Goal: Check status: Check status

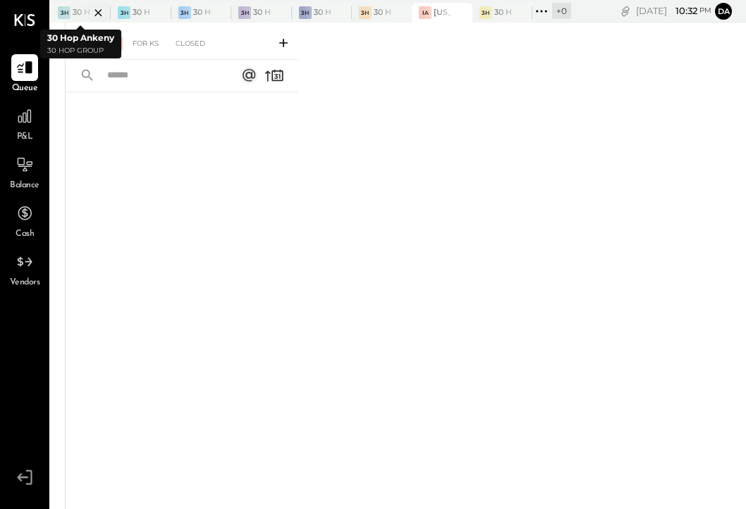
click at [75, 10] on div at bounding box center [85, 12] width 49 height 19
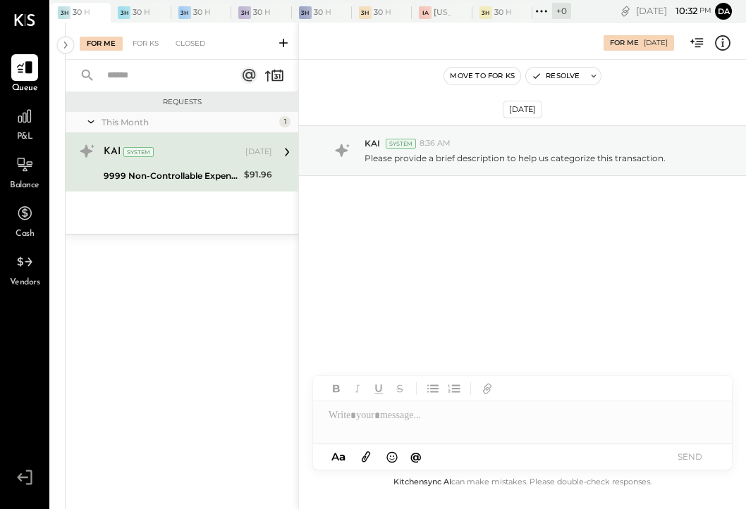
click at [242, 187] on div "KAI System Aug 01, 2025 9999 Non-Controllable Expenses:Other Income and Expense…" at bounding box center [182, 162] width 233 height 58
click at [722, 44] on icon at bounding box center [723, 42] width 2 height 8
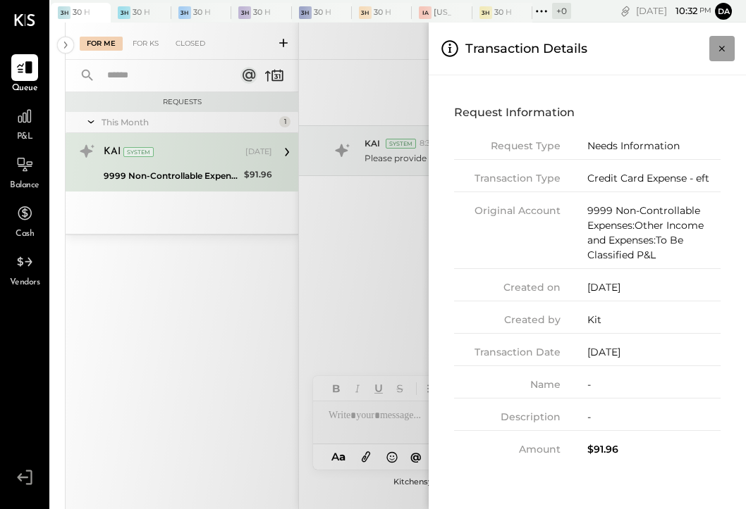
click at [722, 44] on icon "Close panel" at bounding box center [722, 49] width 14 height 14
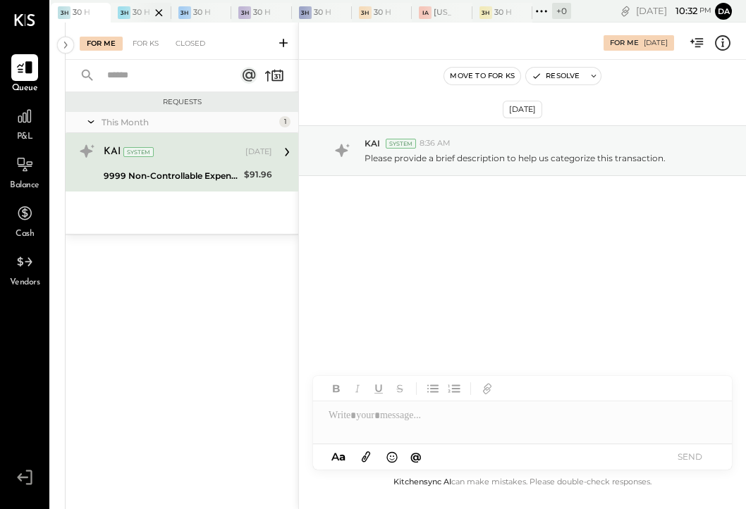
click at [144, 11] on div at bounding box center [146, 12] width 49 height 19
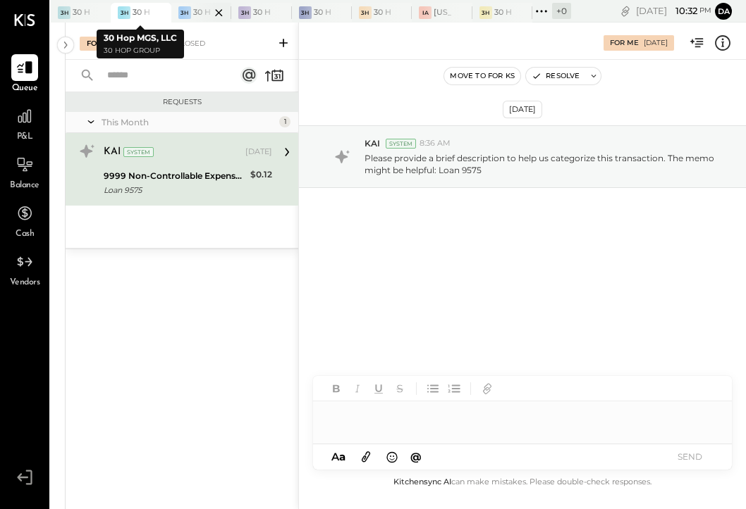
click at [198, 13] on div at bounding box center [206, 12] width 49 height 19
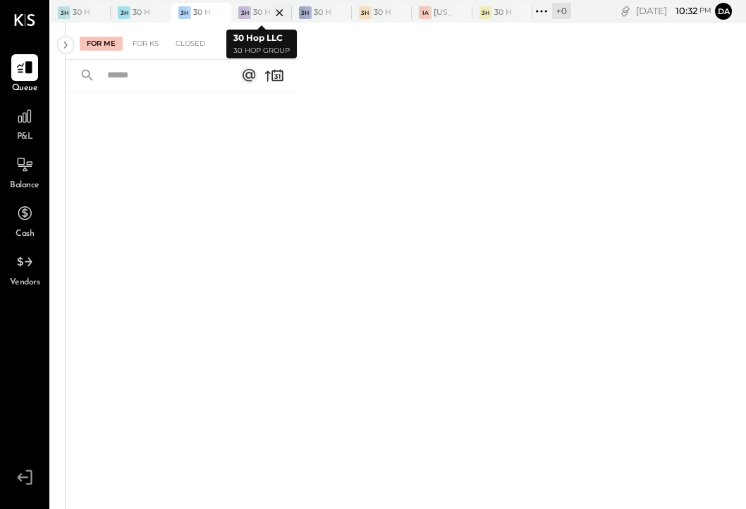
click at [254, 16] on div at bounding box center [266, 12] width 49 height 19
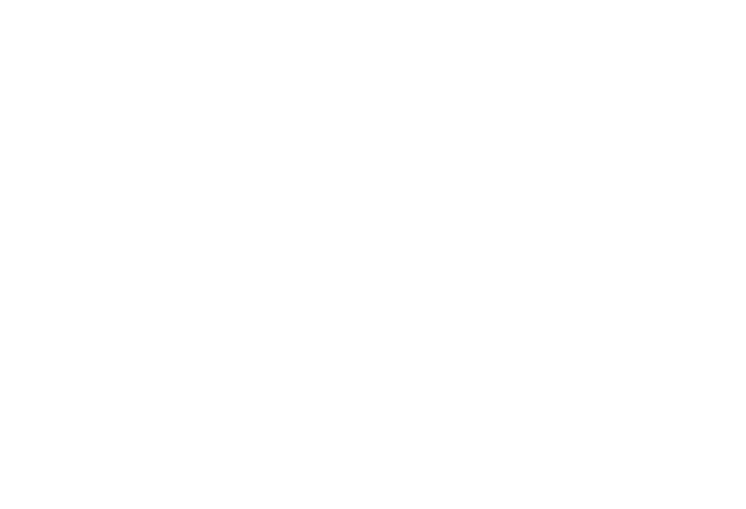
click at [304, 0] on html at bounding box center [373, 0] width 746 height 0
click at [266, 0] on html at bounding box center [373, 0] width 746 height 0
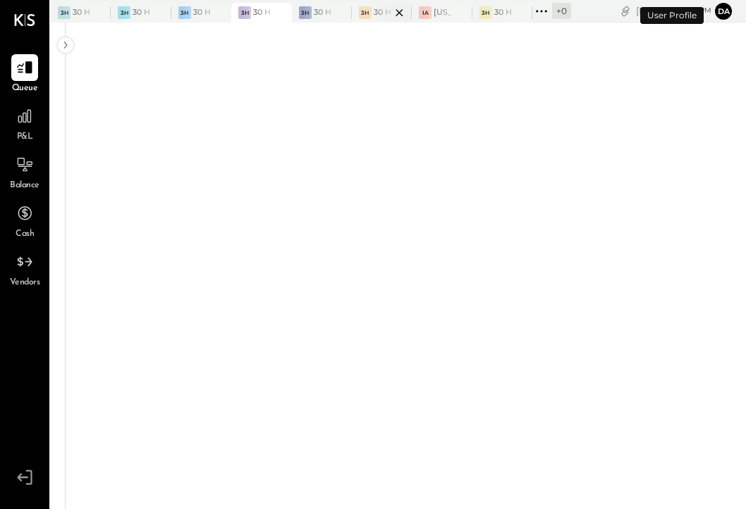
click at [378, 10] on div at bounding box center [386, 12] width 49 height 19
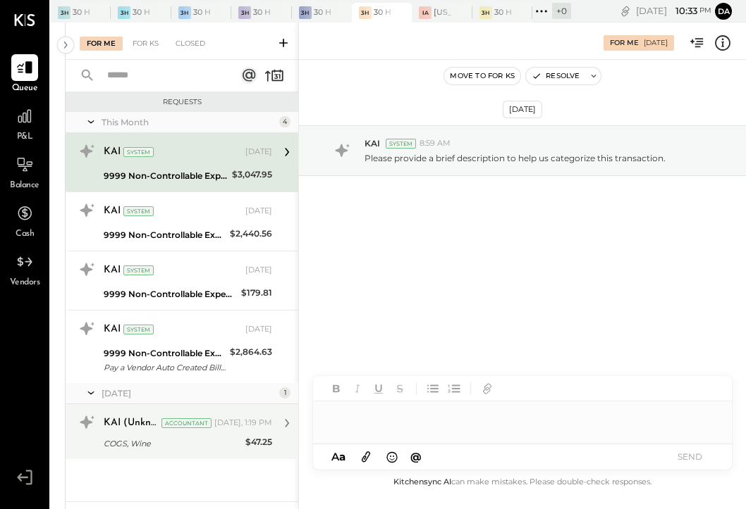
click at [121, 421] on div "KAI (Unknown)" at bounding box center [131, 423] width 55 height 14
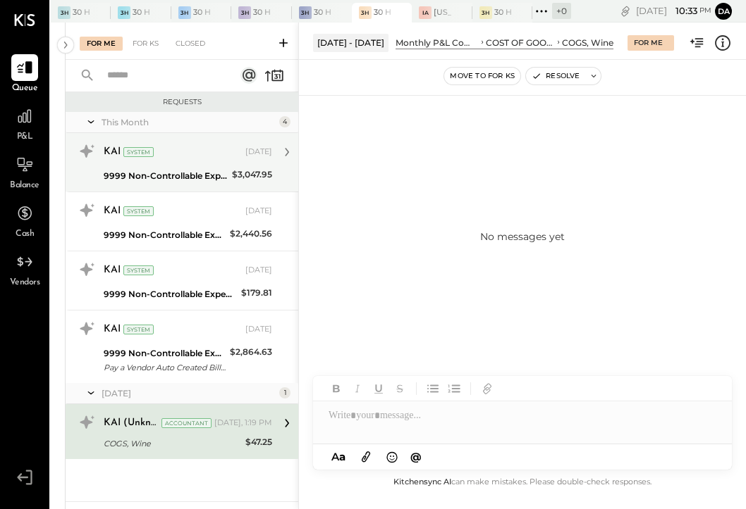
click at [98, 190] on div "KAI System Aug 01, 2025 9999 Non-Controllable Expenses:Other Income and Expense…" at bounding box center [182, 162] width 233 height 58
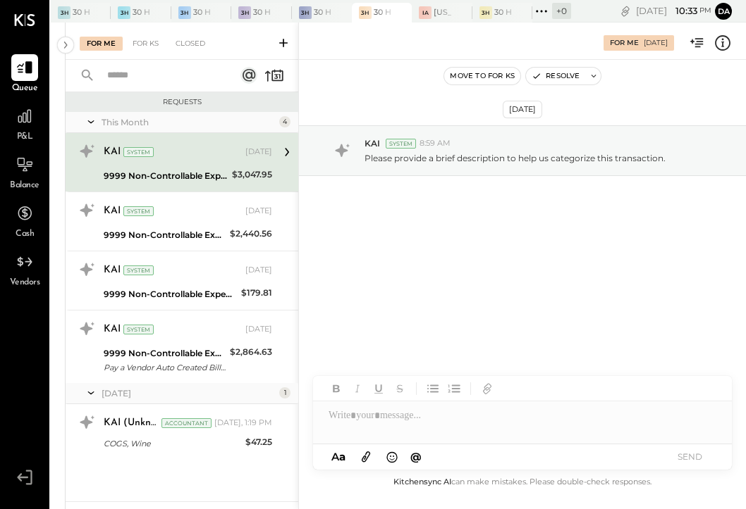
click at [700, 40] on icon at bounding box center [697, 43] width 18 height 18
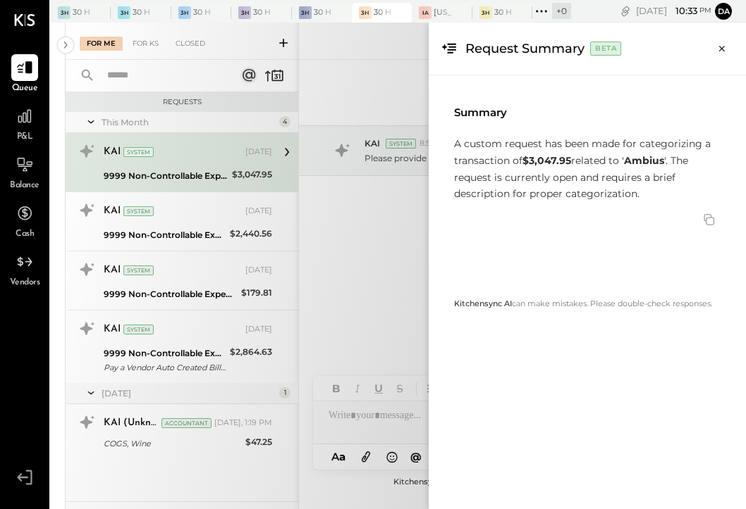
click at [378, 230] on div "For Me For KS Closed Requests This Month 4 KAI System Aug 01, 2025 9999 Non-Con…" at bounding box center [406, 266] width 680 height 487
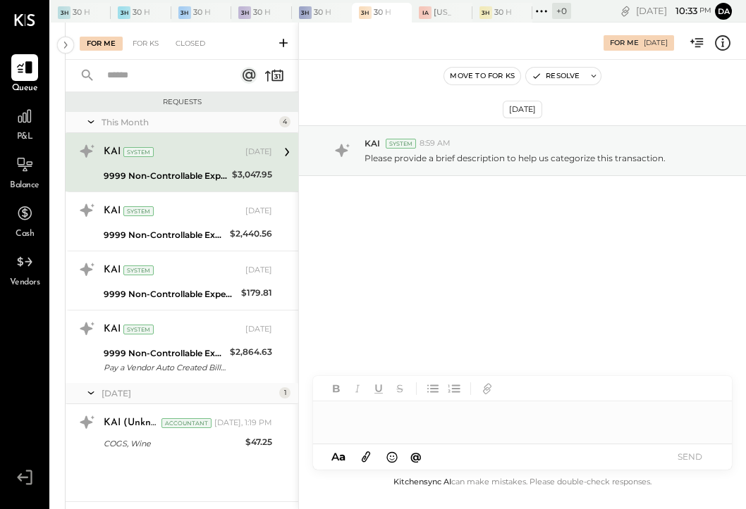
click at [340, 434] on div at bounding box center [522, 410] width 419 height 68
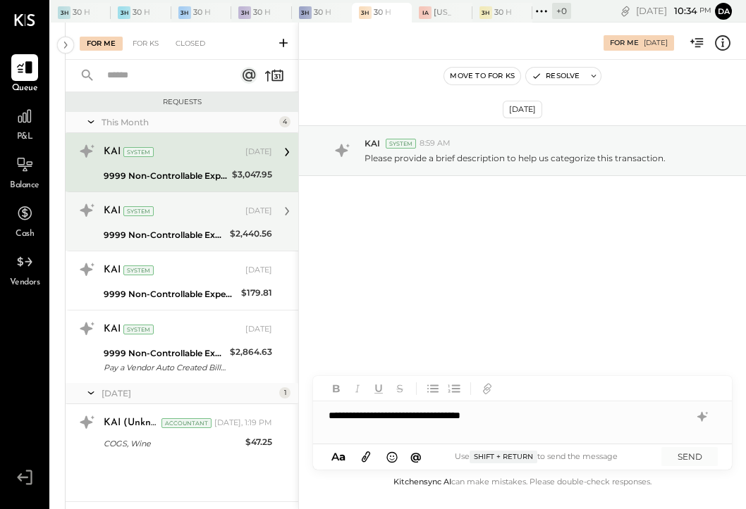
click at [214, 219] on div "KAI System Aug 01, 2025" at bounding box center [188, 212] width 168 height 20
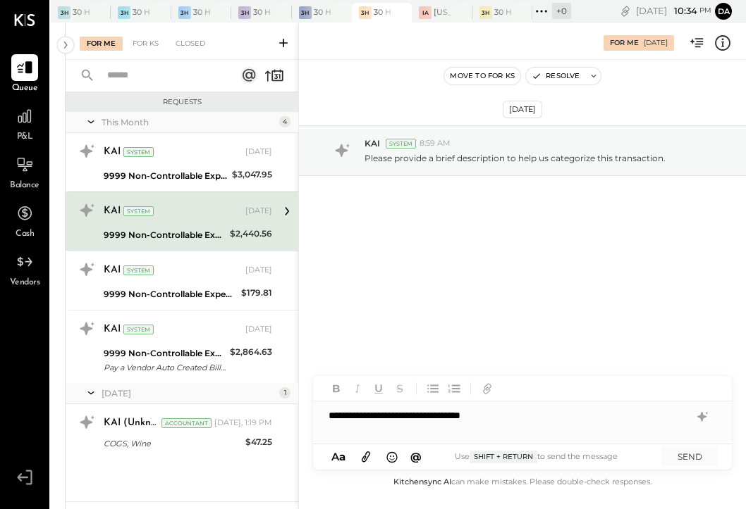
click at [698, 41] on icon at bounding box center [699, 42] width 8 height 9
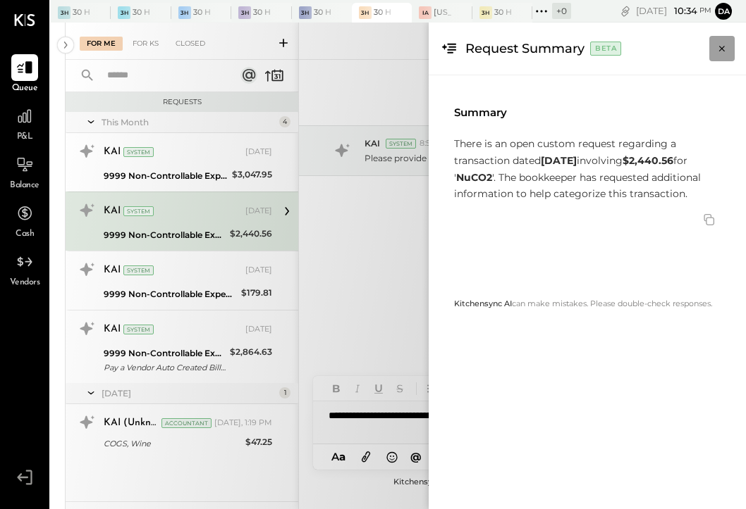
click at [722, 51] on icon "Close panel" at bounding box center [722, 49] width 14 height 14
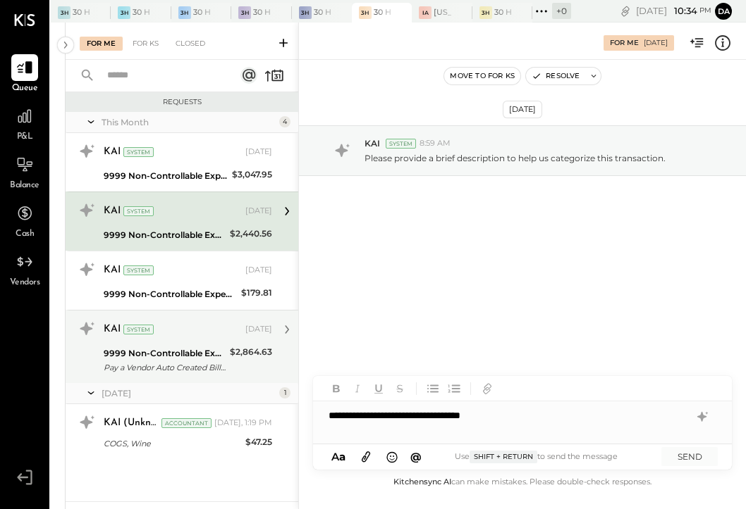
click at [133, 353] on div "9999 Non-Controllable Expenses:Other Income and Expenses:To Be Classified P&L" at bounding box center [165, 354] width 122 height 14
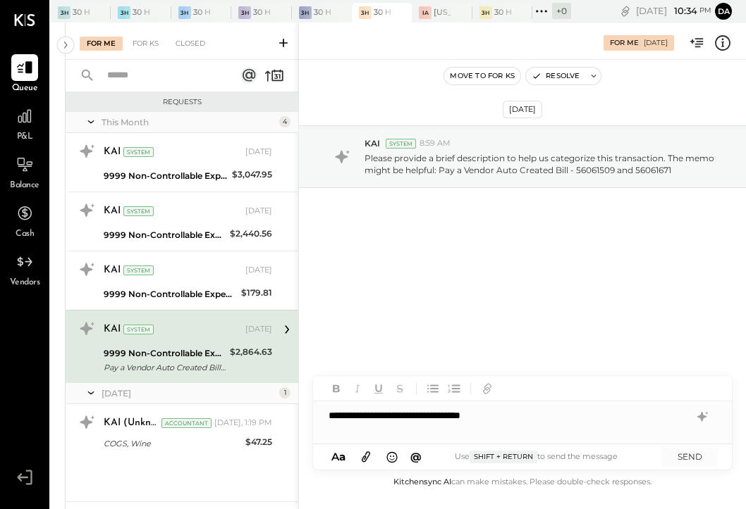
click at [703, 41] on icon at bounding box center [699, 42] width 8 height 9
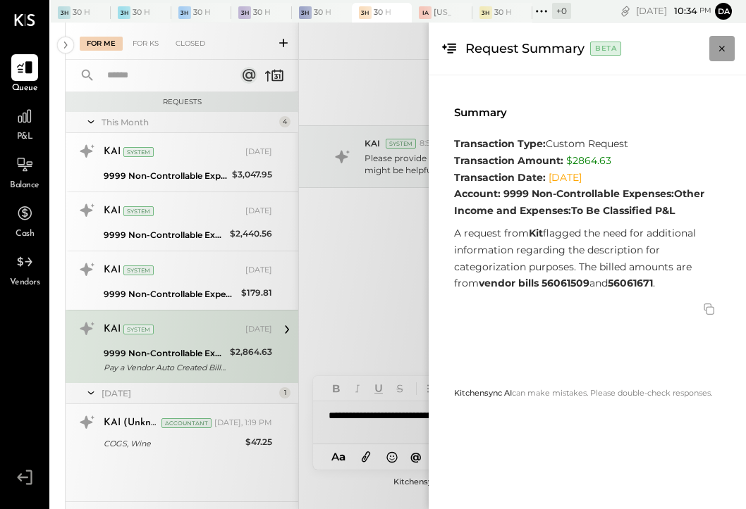
click at [719, 51] on icon "Close panel" at bounding box center [722, 49] width 14 height 14
